Goal: Task Accomplishment & Management: Manage account settings

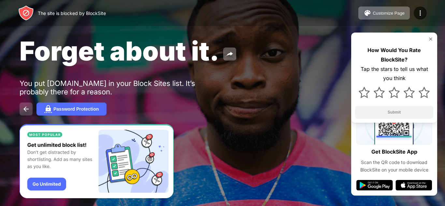
click at [22, 106] on button at bounding box center [26, 109] width 13 height 13
